Goal: Register for event/course

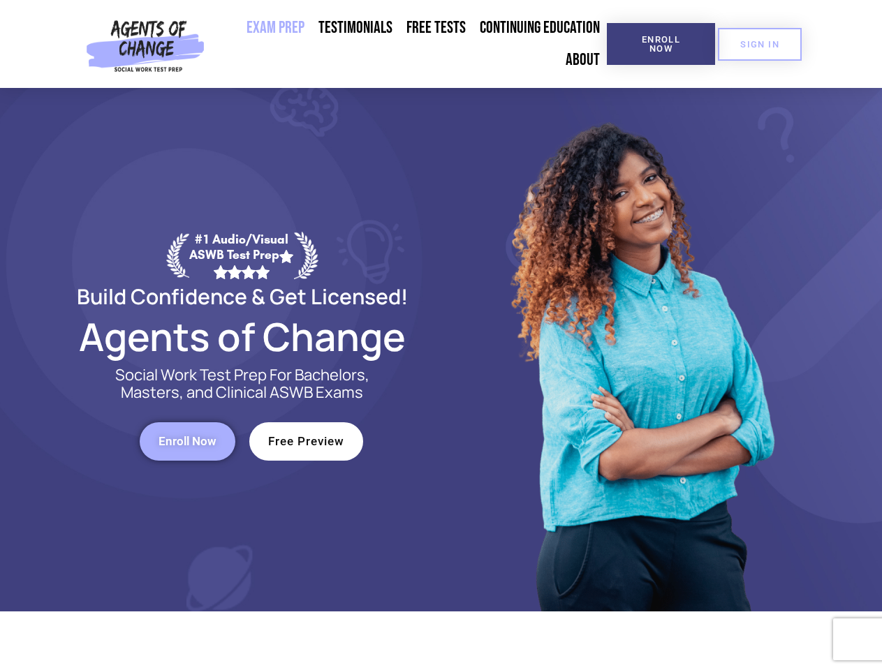
click at [441, 335] on div at bounding box center [640, 350] width 398 height 524
click at [660, 44] on span "Enroll Now" at bounding box center [661, 44] width 64 height 18
click at [760, 44] on span "SIGN IN" at bounding box center [759, 44] width 39 height 9
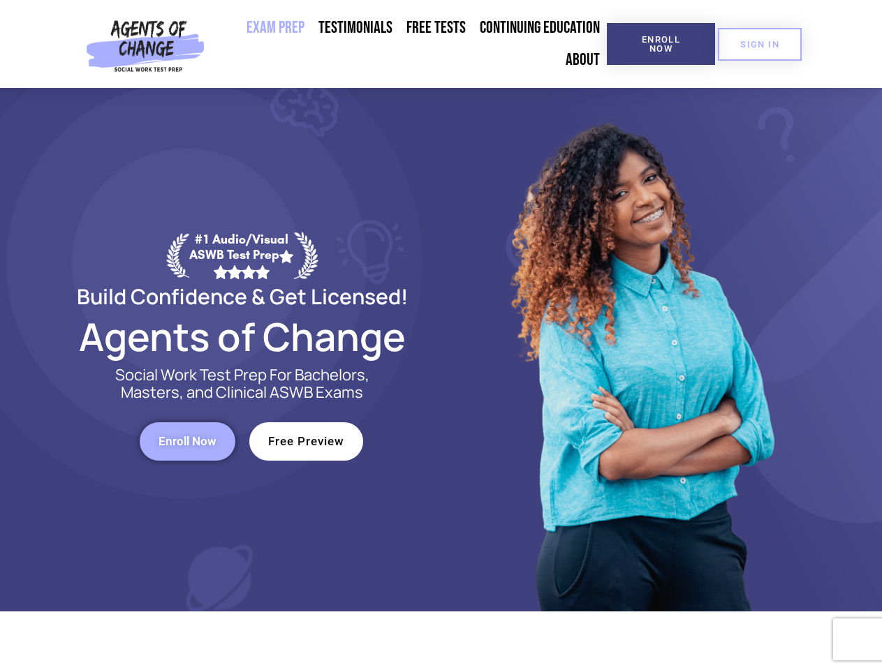
click at [187, 441] on span "Enroll Now" at bounding box center [187, 442] width 58 height 12
click at [306, 441] on span "Free Preview" at bounding box center [306, 442] width 76 height 12
